Goal: Find specific page/section

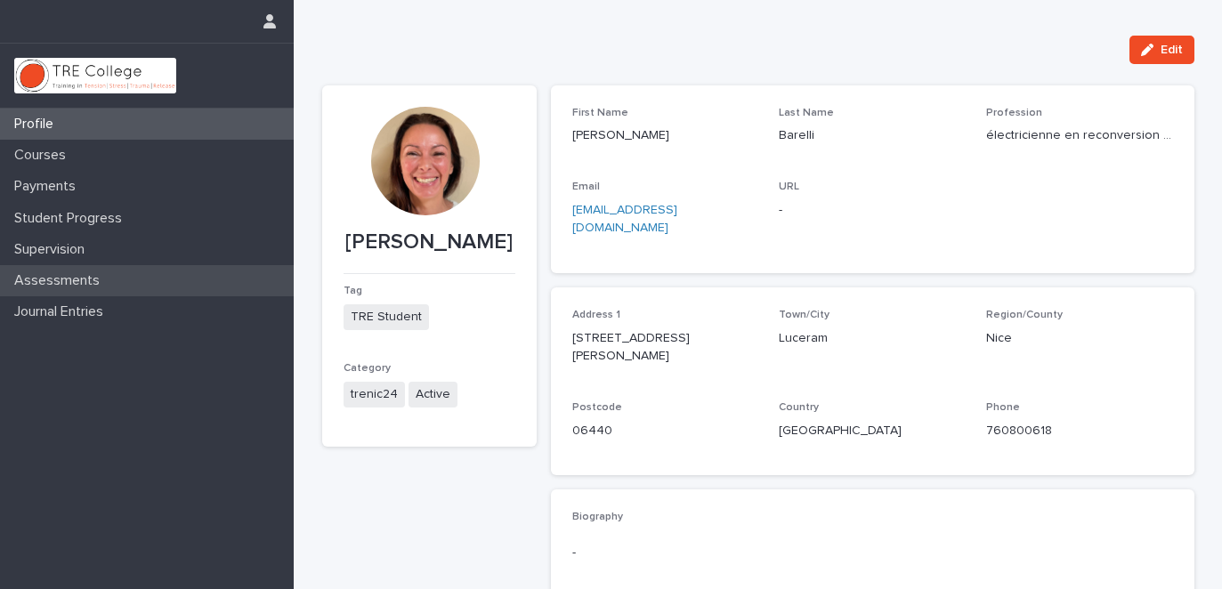
click at [109, 278] on p "Assessments" at bounding box center [60, 280] width 107 height 17
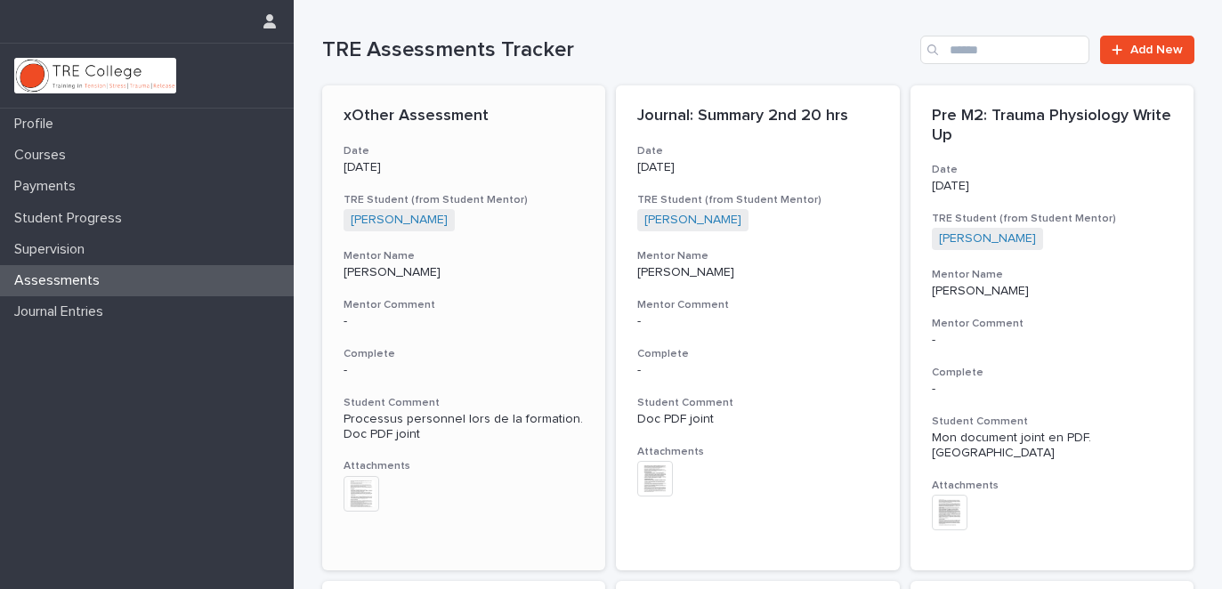
click at [361, 489] on img at bounding box center [362, 494] width 36 height 36
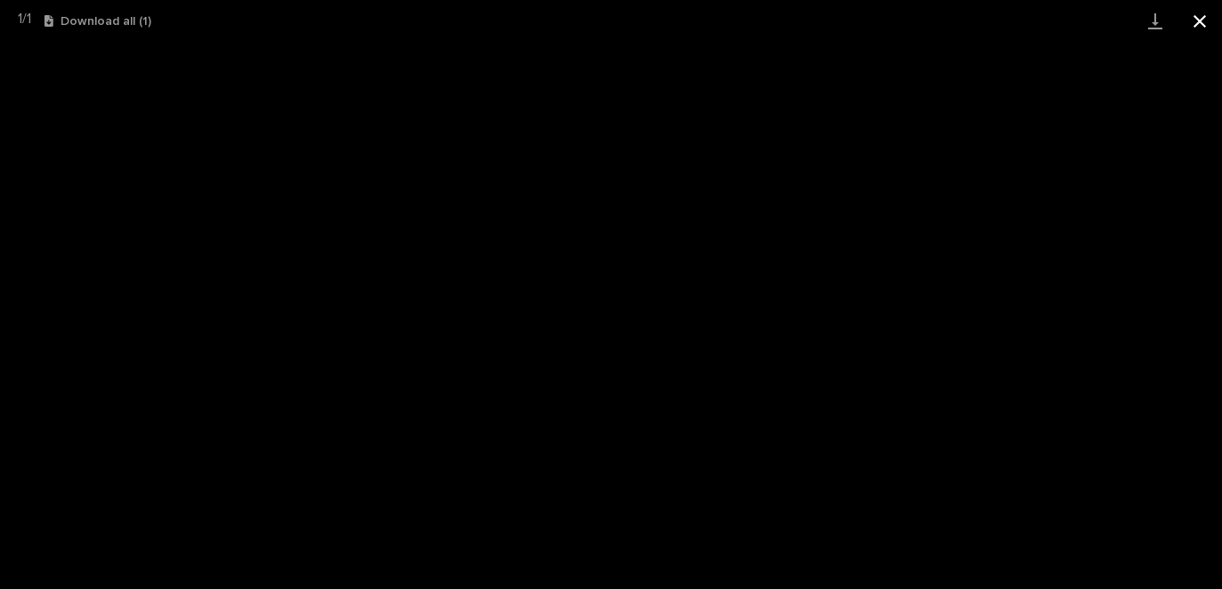
click at [1199, 21] on button "Close gallery" at bounding box center [1200, 21] width 45 height 42
